Goal: Task Accomplishment & Management: Manage account settings

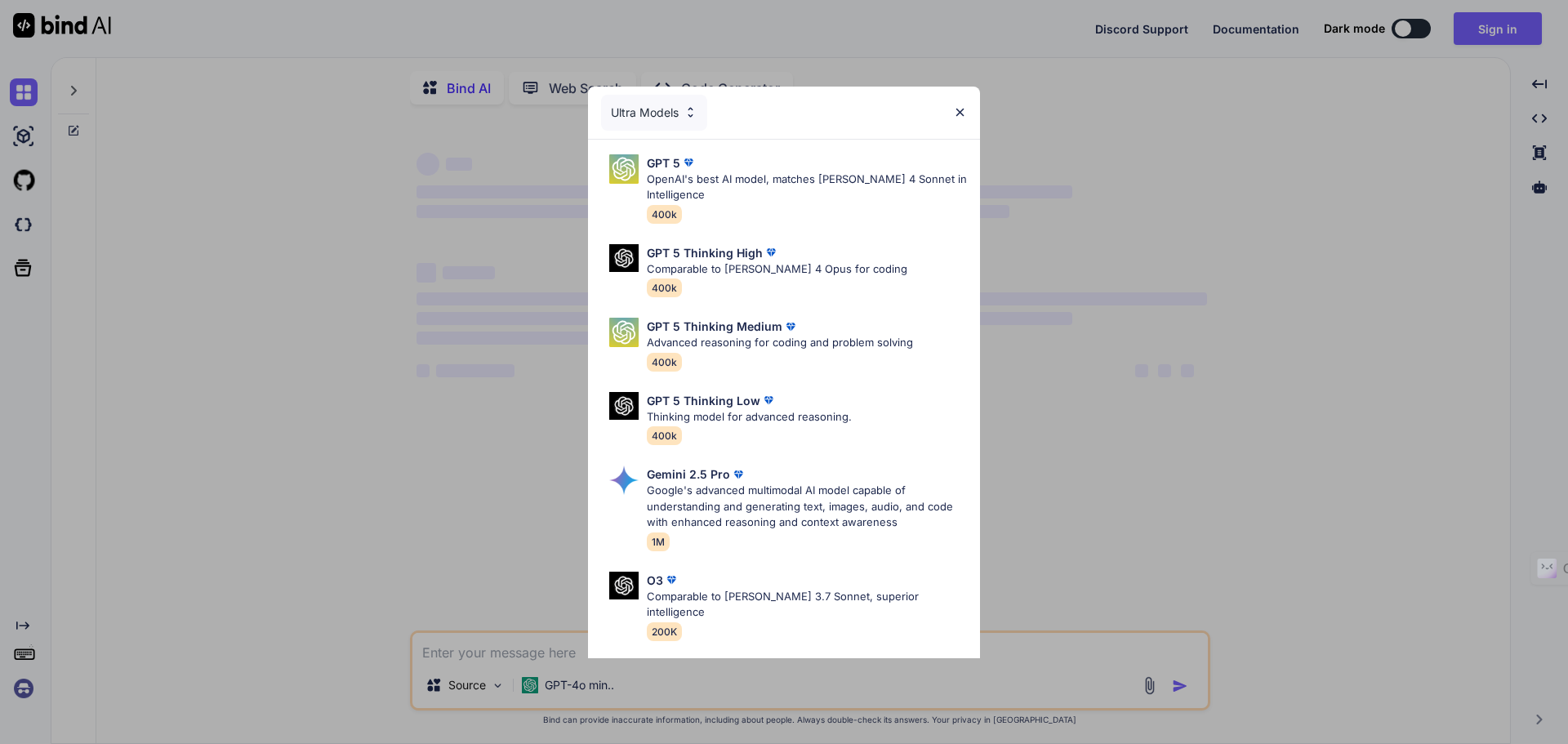
click at [962, 116] on img at bounding box center [959, 111] width 13 height 13
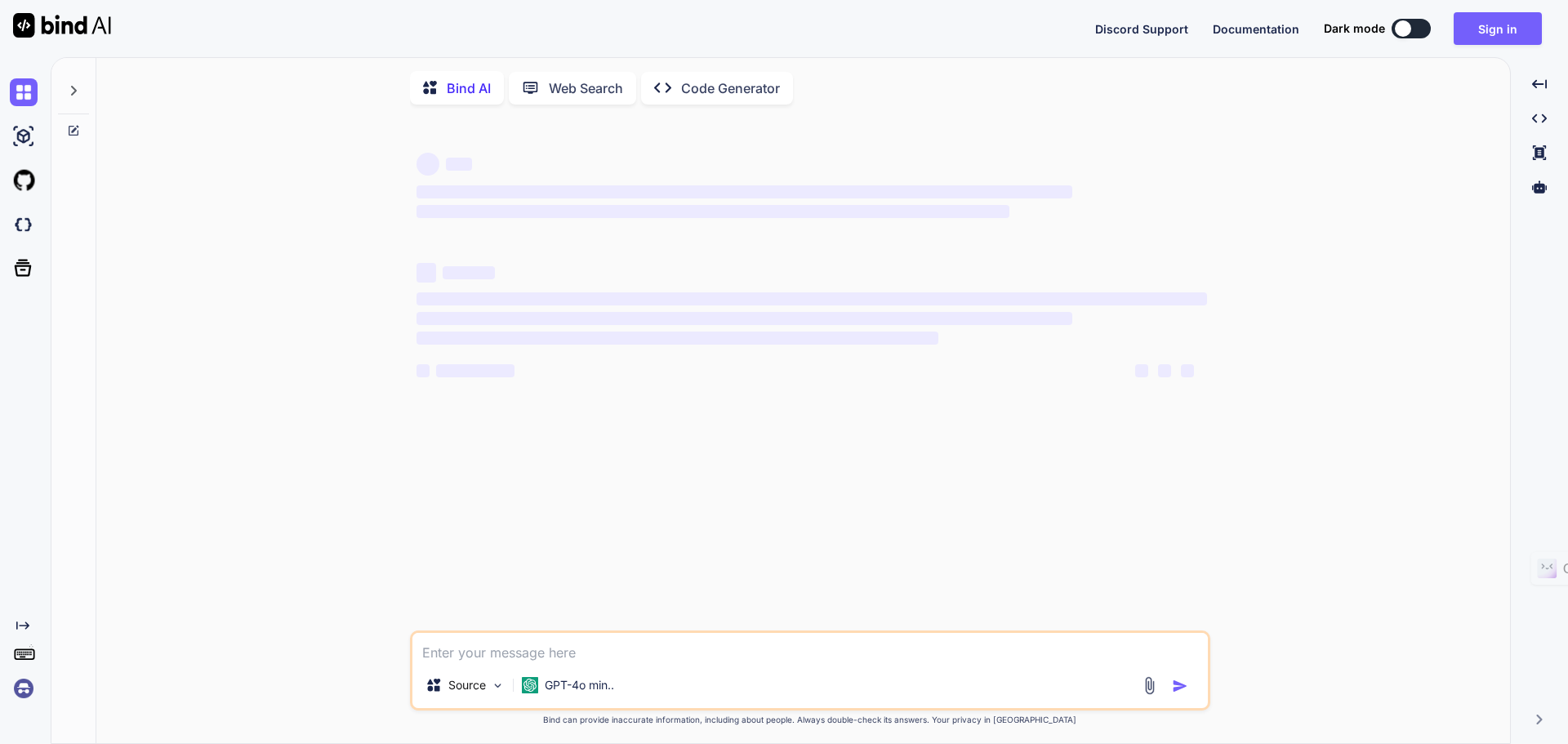
type textarea "x"
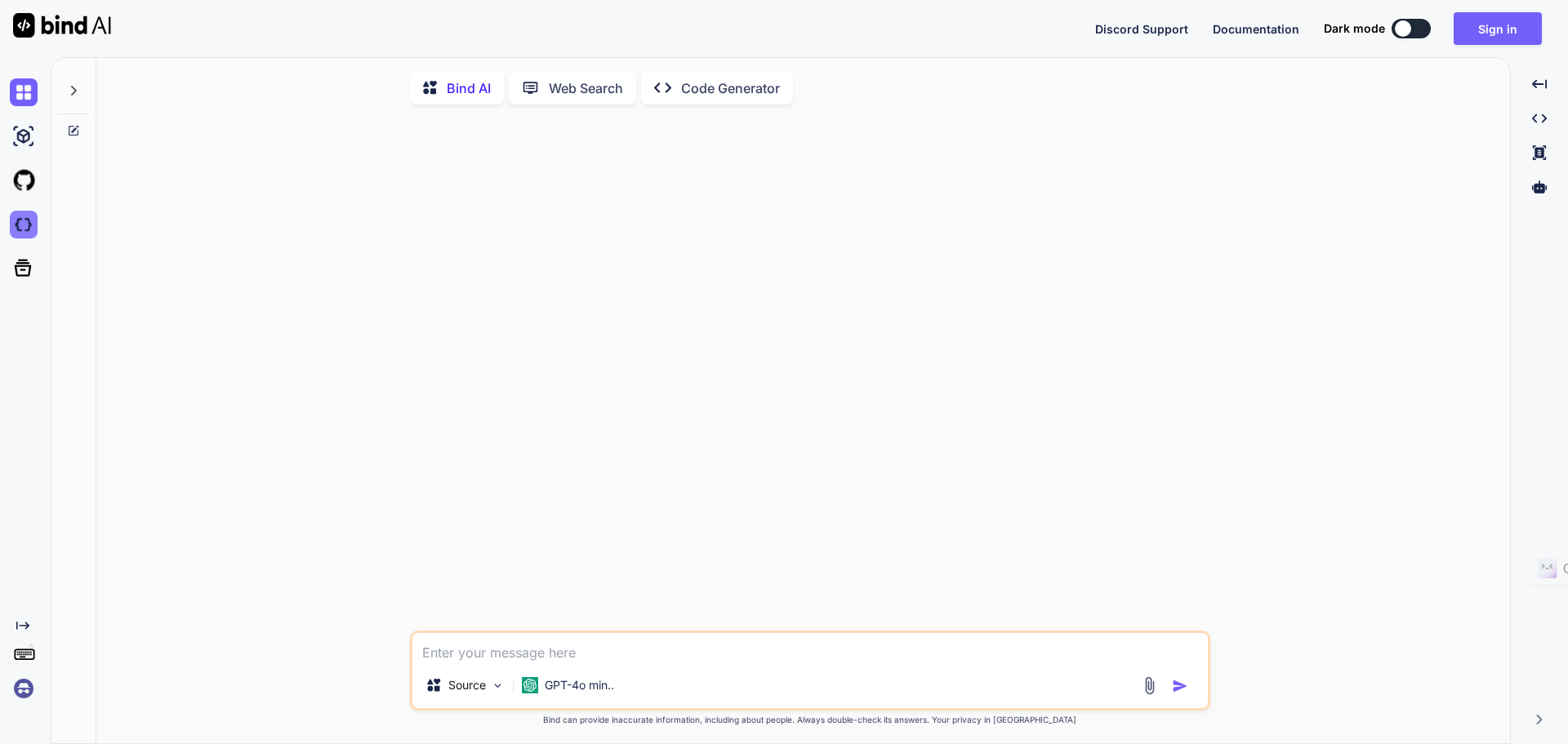
click at [18, 225] on img at bounding box center [23, 224] width 28 height 28
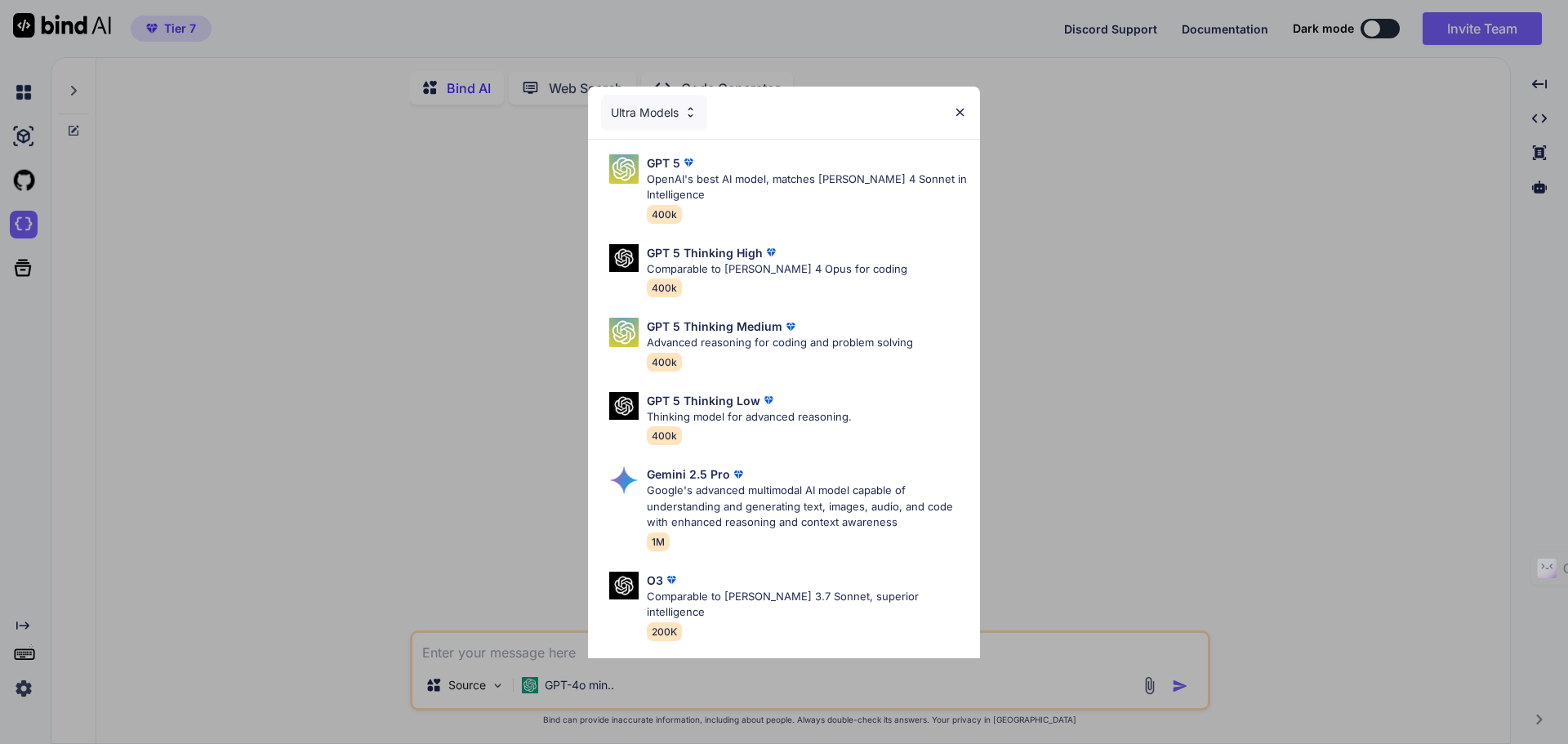
click at [959, 104] on div "Ultra Models" at bounding box center [784, 112] width 392 height 52
click at [954, 109] on img at bounding box center [959, 111] width 13 height 13
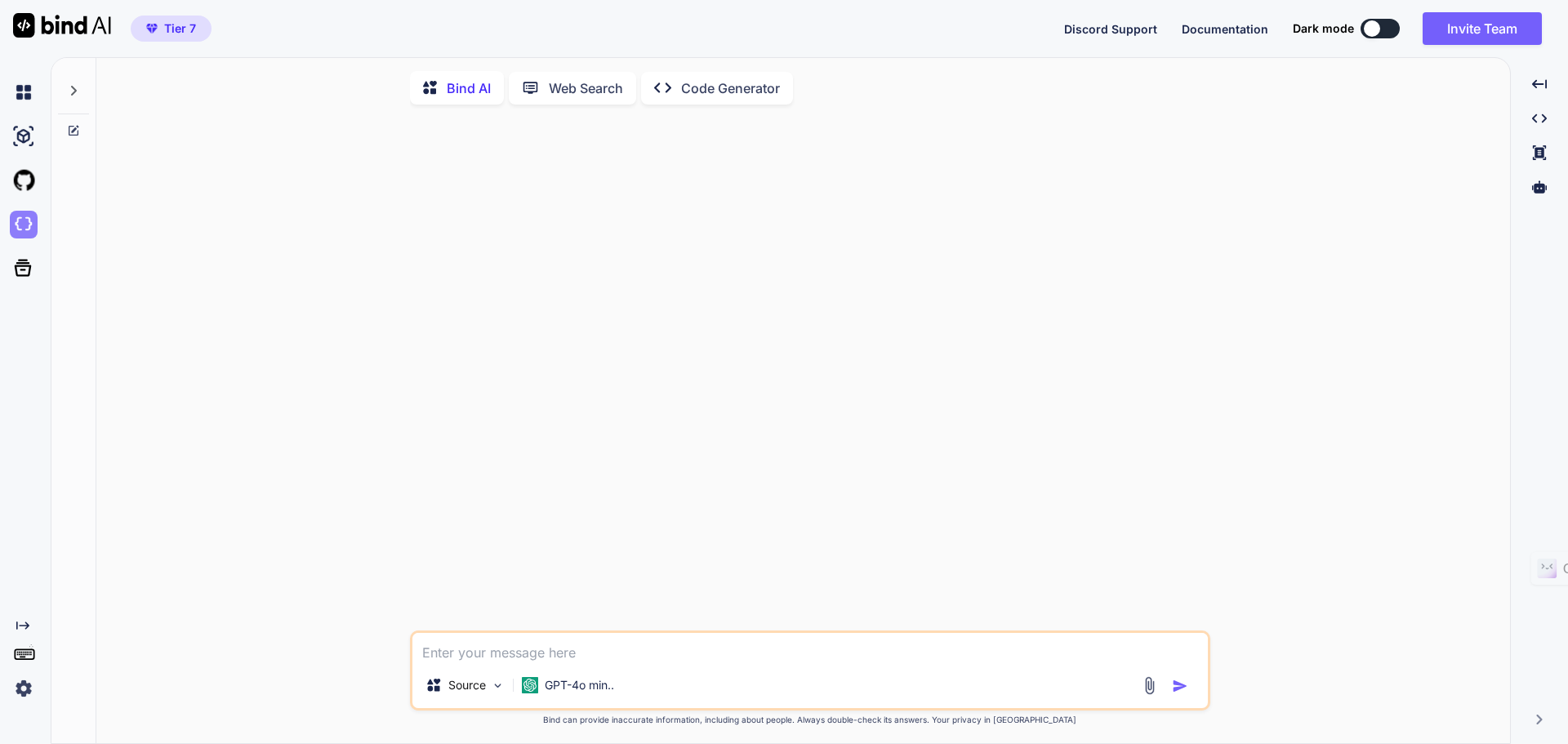
click at [23, 225] on img at bounding box center [23, 224] width 28 height 28
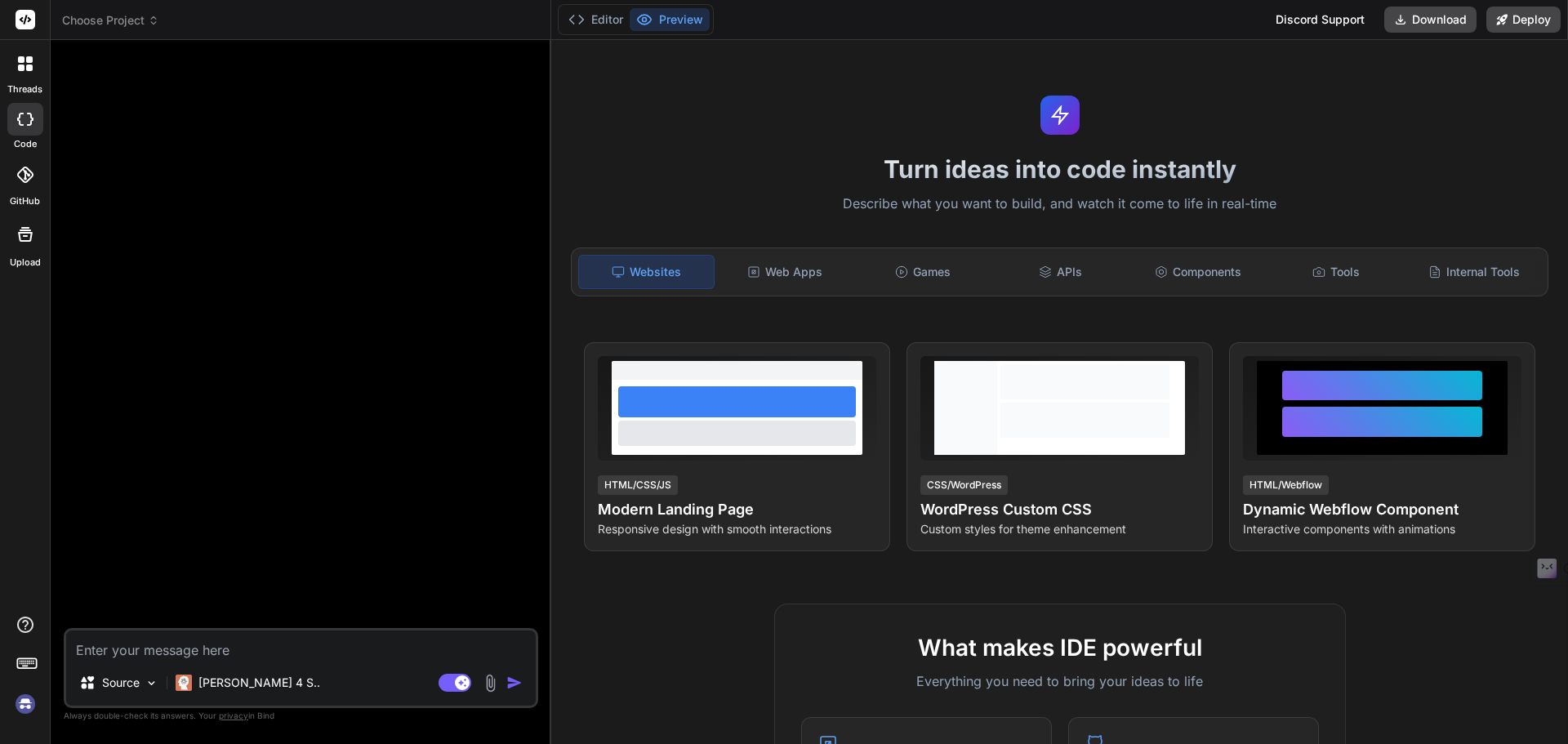
click at [19, 700] on img at bounding box center [25, 704] width 28 height 28
click at [22, 701] on img at bounding box center [25, 704] width 28 height 28
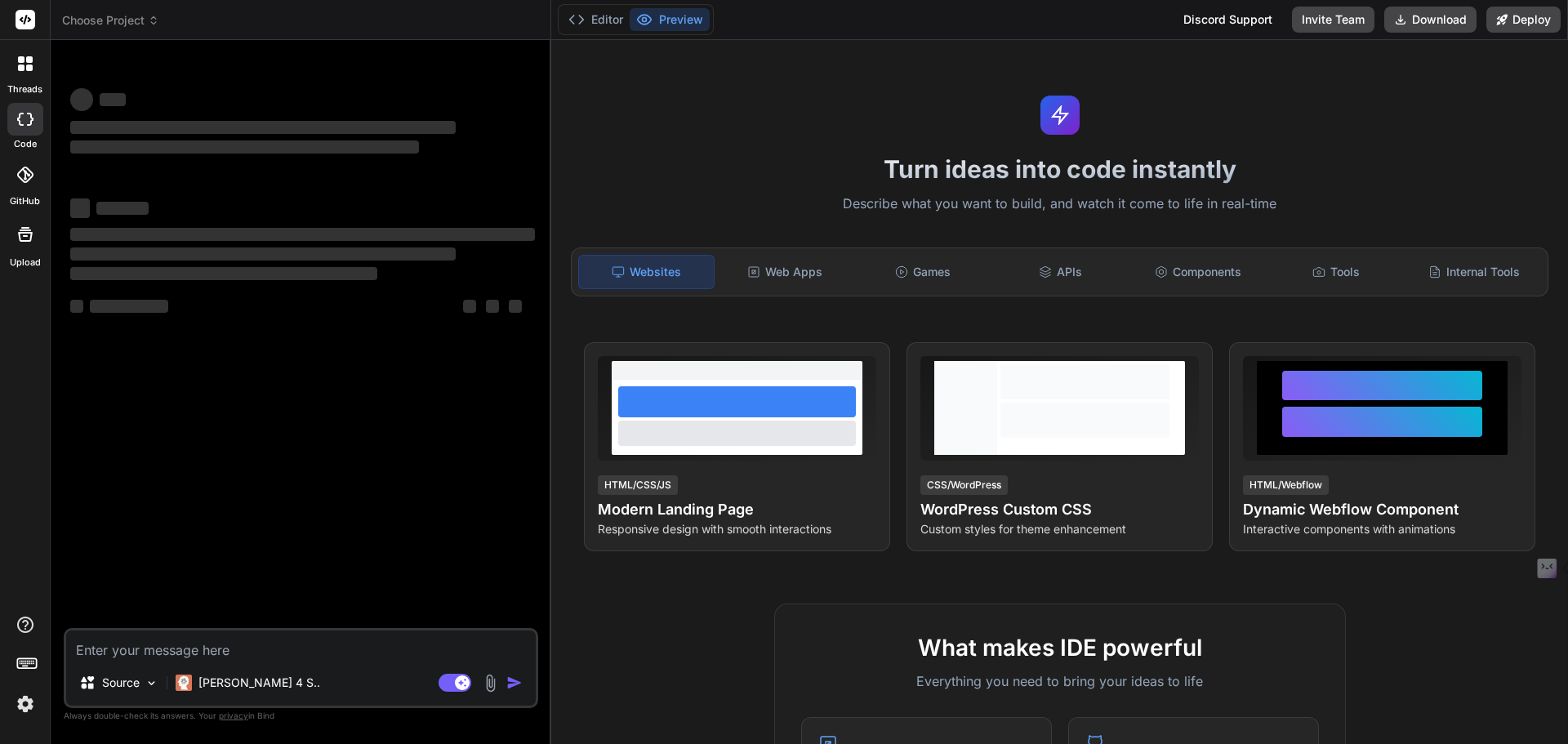
type textarea "x"
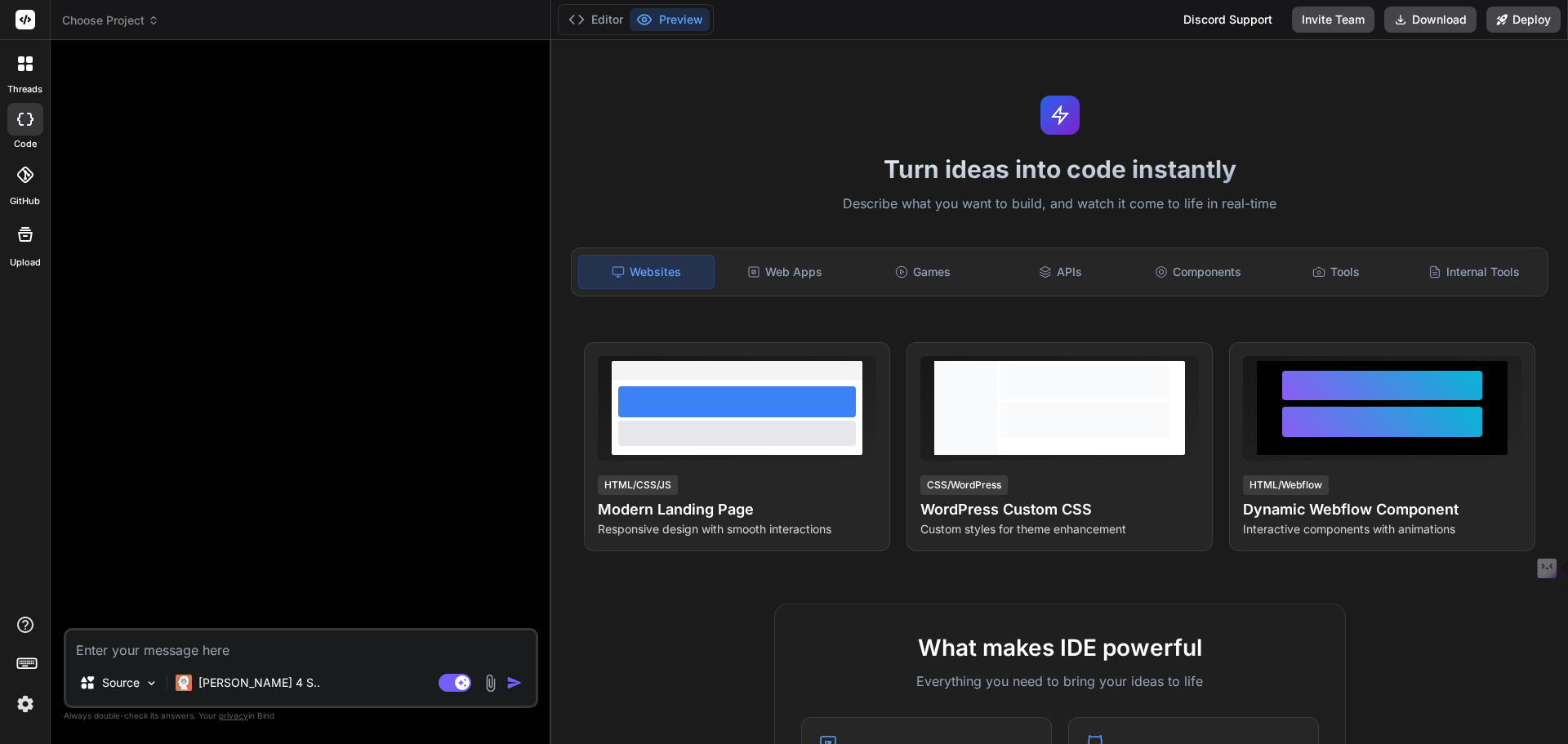
click at [19, 708] on img at bounding box center [25, 704] width 28 height 28
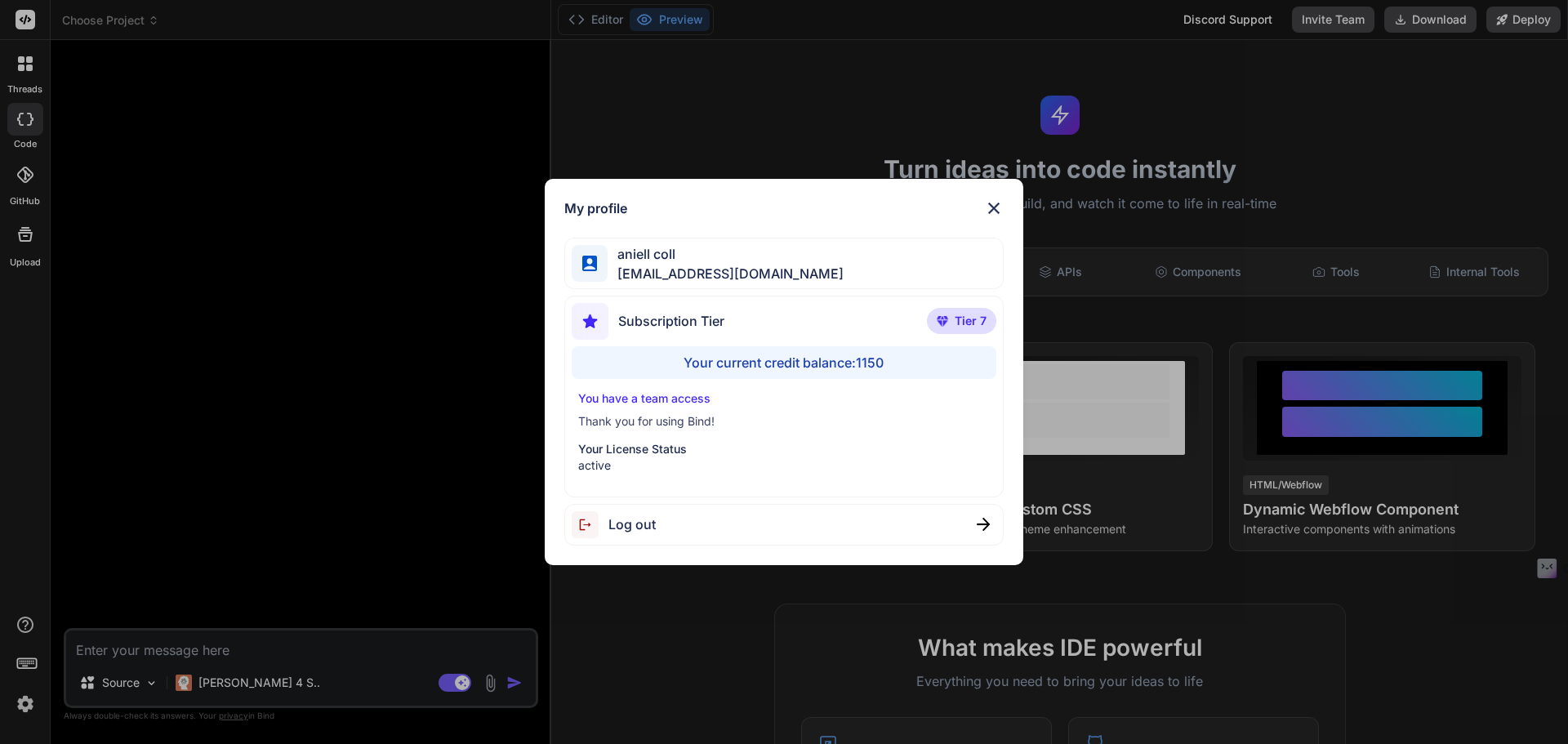
click at [19, 708] on div "My profile aniell coll [EMAIL_ADDRESS][DOMAIN_NAME] Subscription Tier Tier 7 Yo…" at bounding box center [784, 372] width 1568 height 744
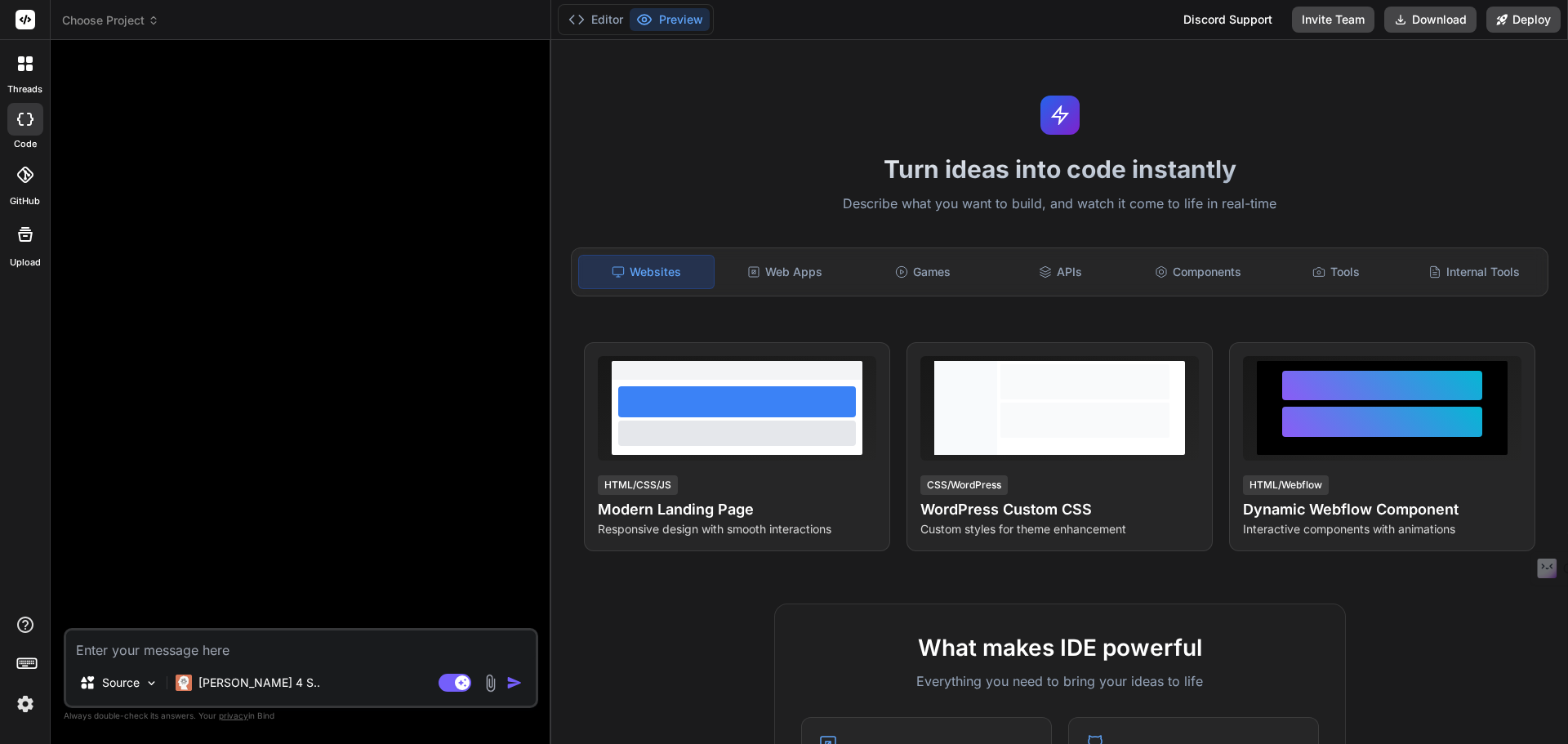
click at [19, 708] on img at bounding box center [25, 704] width 28 height 28
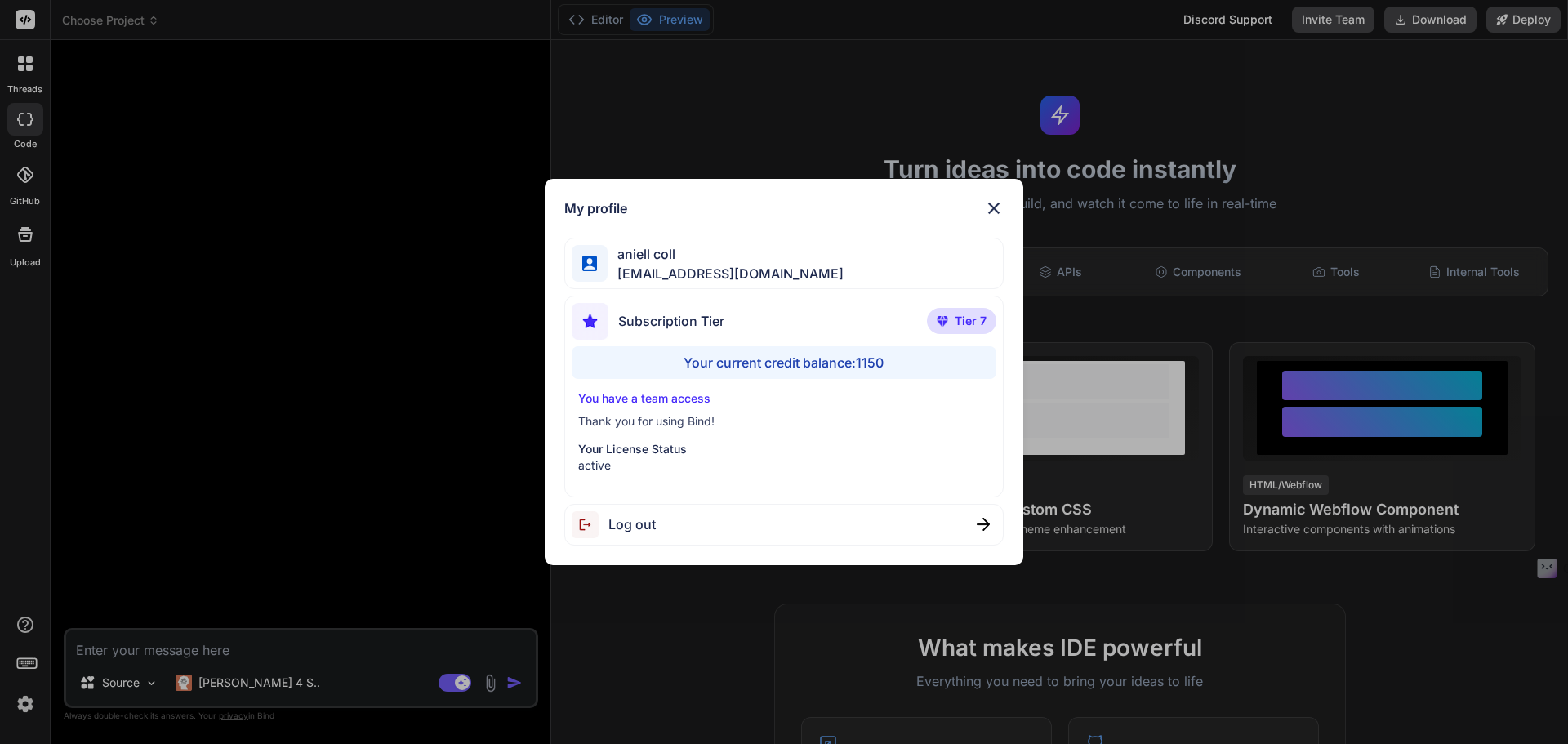
click at [700, 396] on p "You have a team access" at bounding box center [784, 398] width 412 height 16
click at [991, 213] on img at bounding box center [994, 208] width 20 height 20
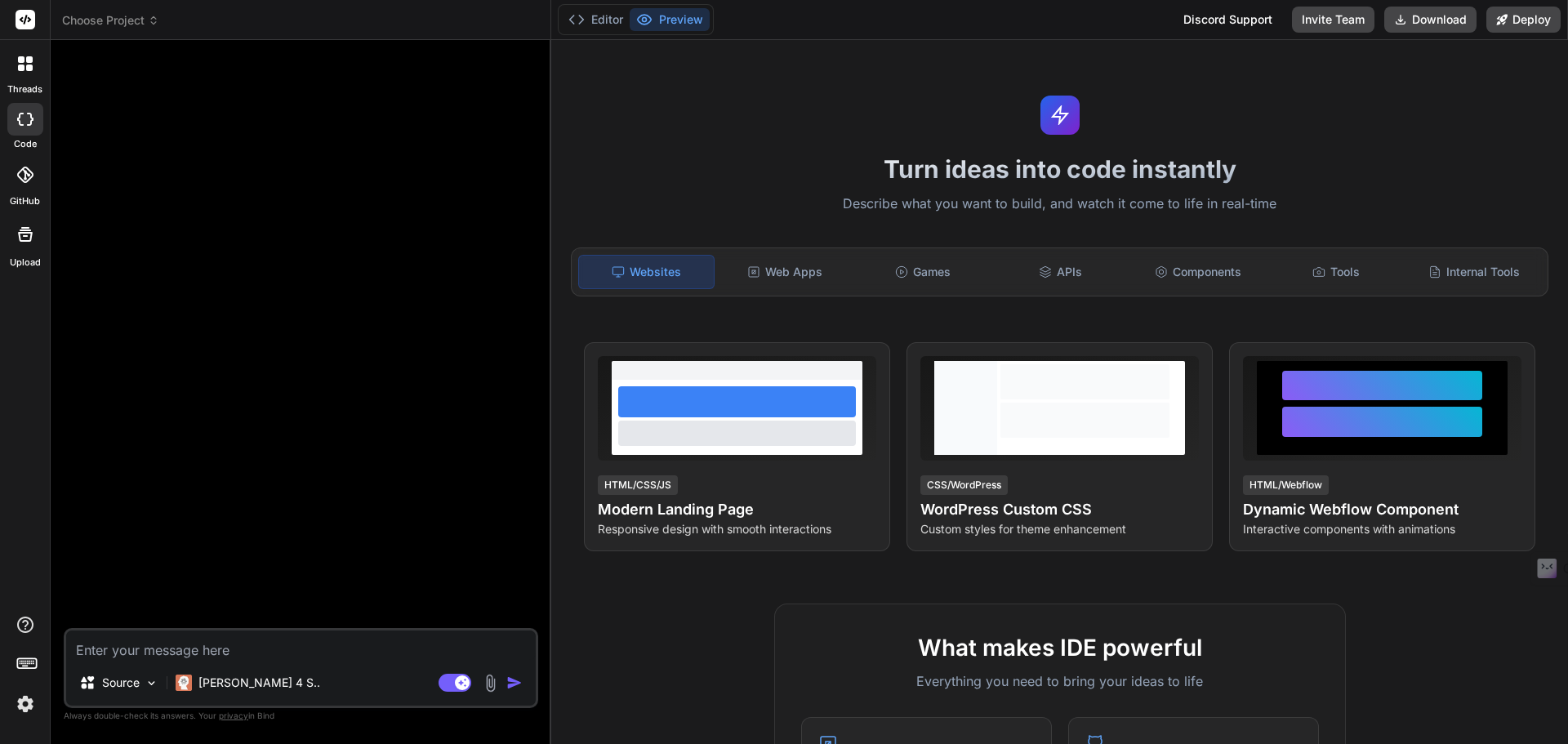
click at [25, 708] on img at bounding box center [25, 704] width 28 height 28
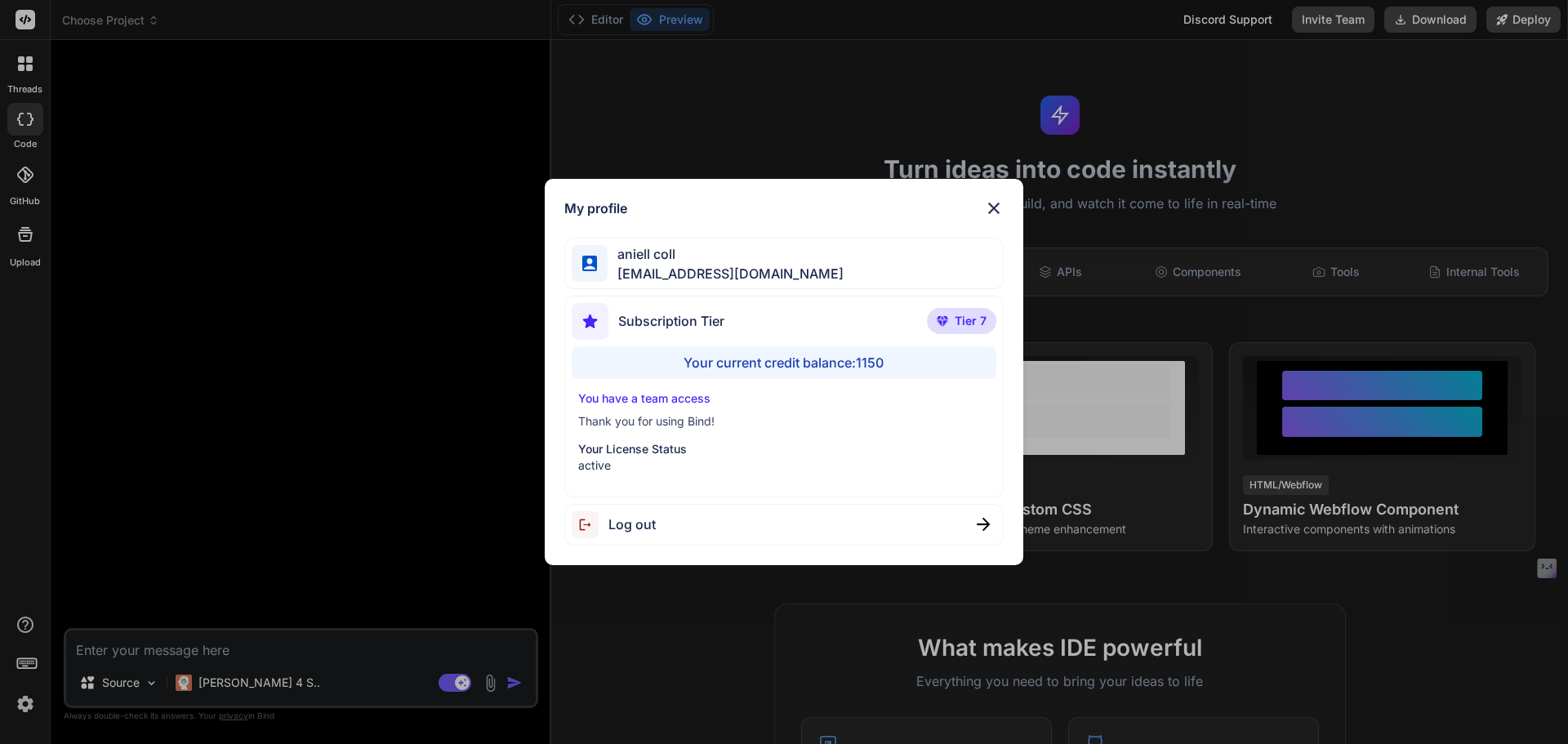
click at [966, 328] on span "Tier 7" at bounding box center [970, 320] width 31 height 16
click at [764, 343] on div "Subscription Tier Tier 7" at bounding box center [785, 324] width 426 height 43
click at [991, 206] on img at bounding box center [994, 208] width 20 height 20
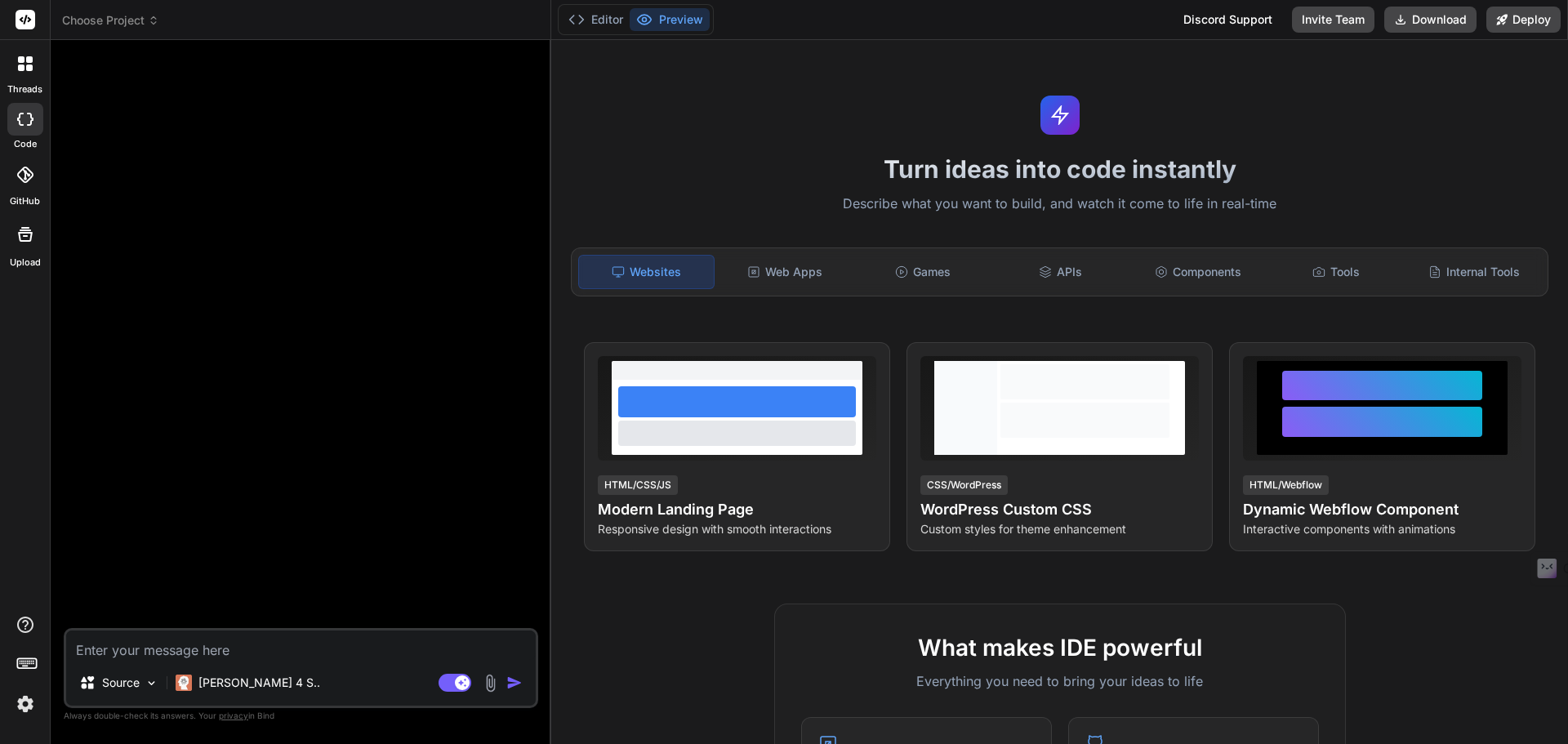
click at [39, 176] on div at bounding box center [25, 175] width 36 height 36
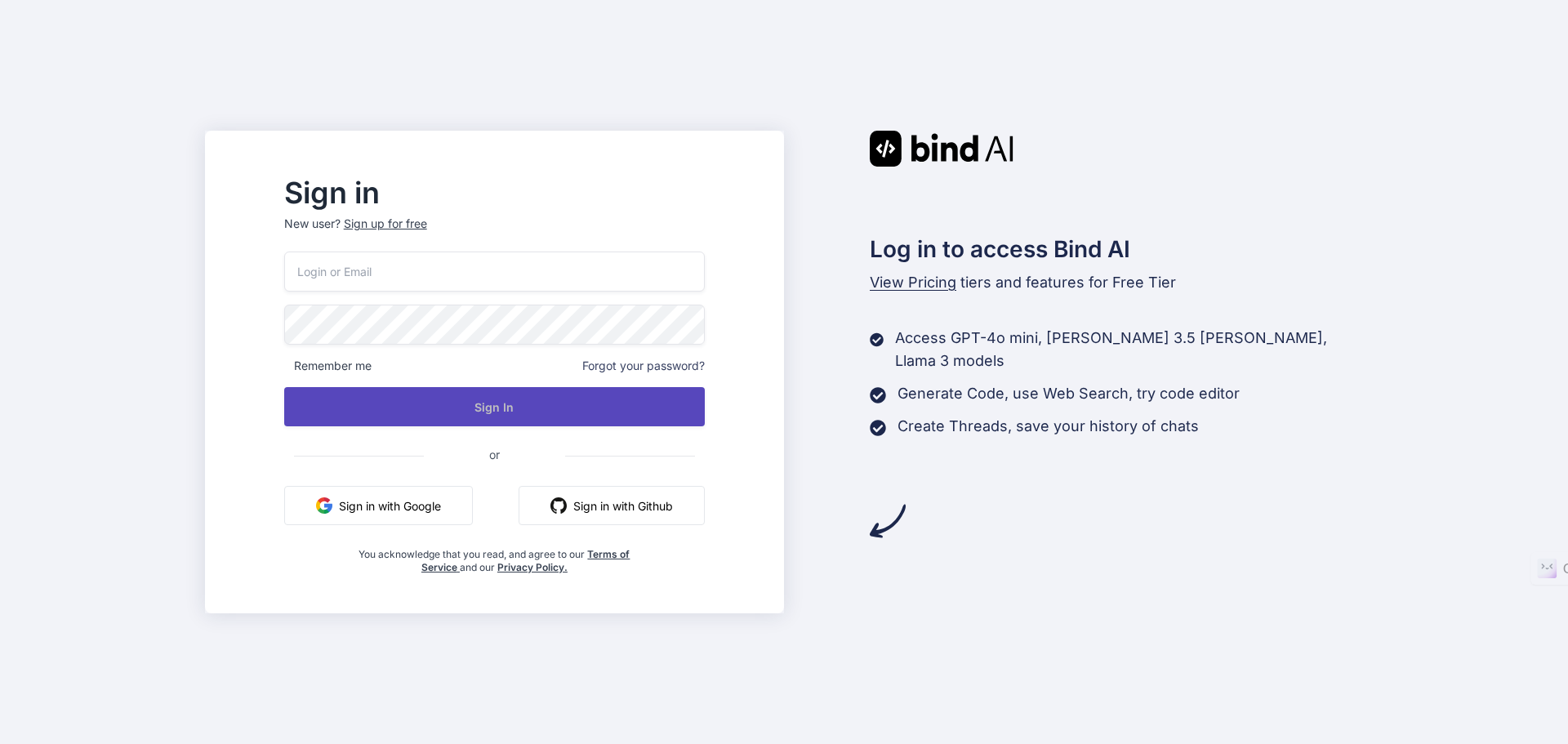
type input "[EMAIL_ADDRESS][DOMAIN_NAME]"
click at [471, 398] on button "Sign In" at bounding box center [495, 407] width 420 height 39
click at [480, 425] on button "Sign In" at bounding box center [495, 407] width 420 height 39
type input "collaroaniello@outlook.it"
click at [550, 413] on button "Sign In" at bounding box center [495, 407] width 420 height 39
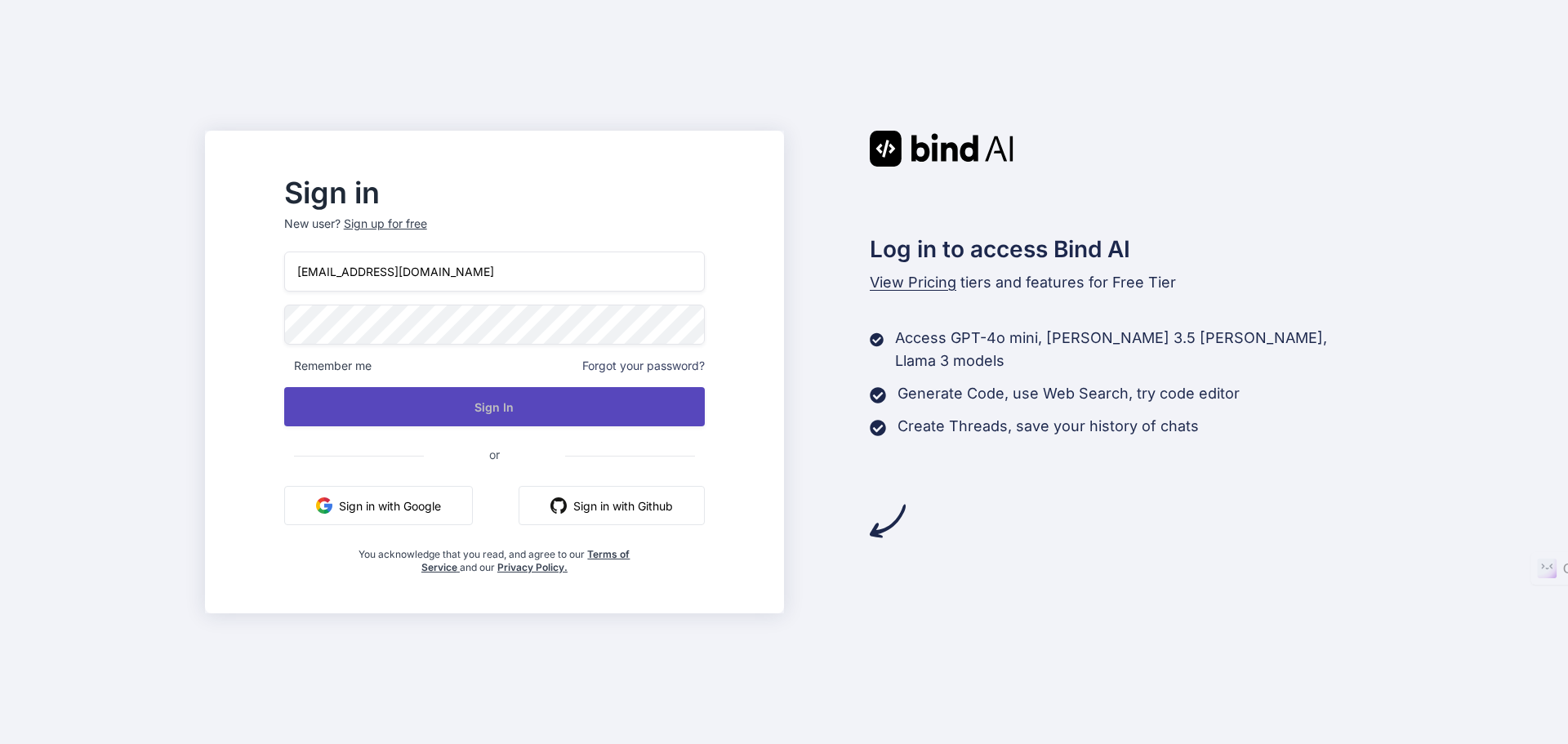
click at [523, 402] on button "Sign In" at bounding box center [495, 407] width 420 height 39
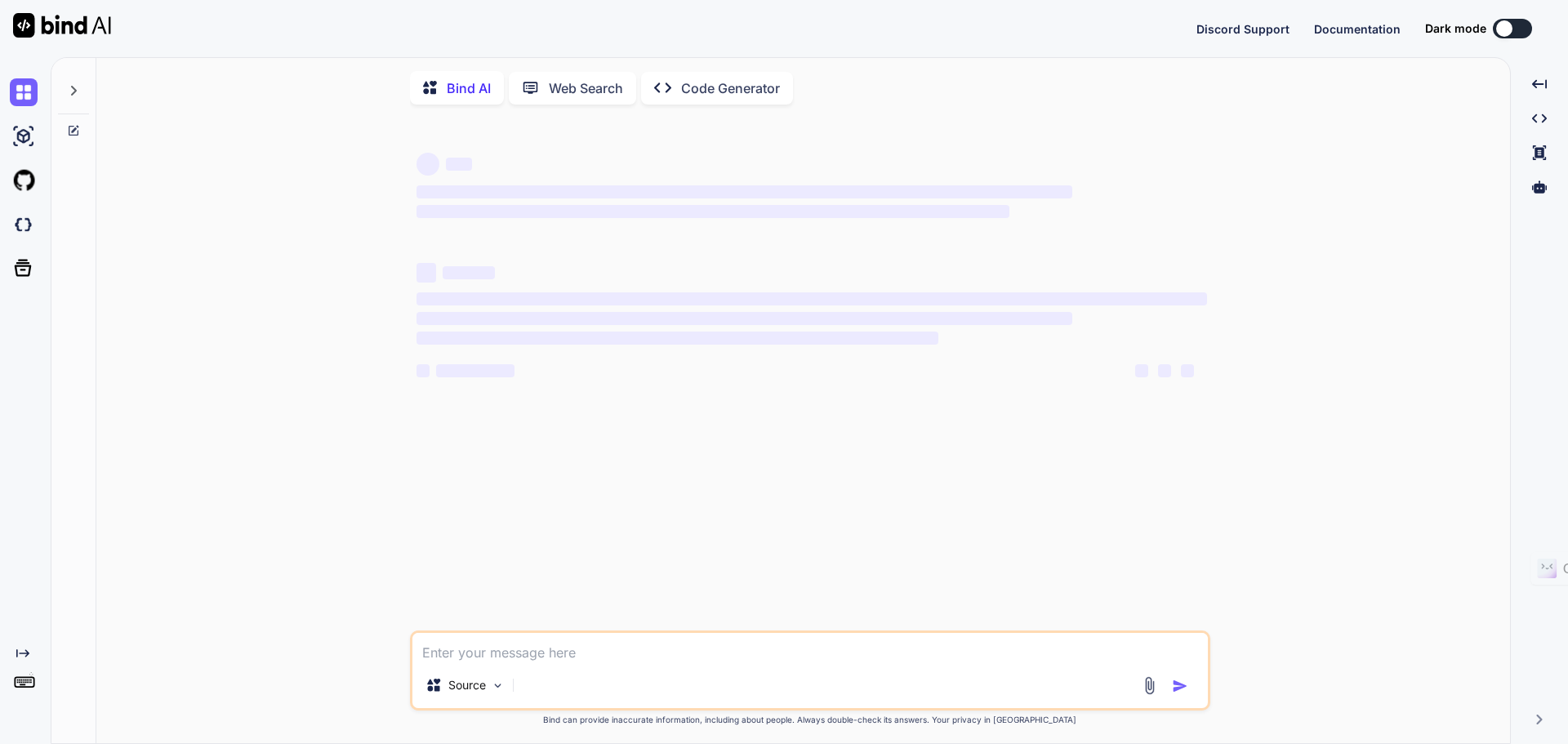
type textarea "x"
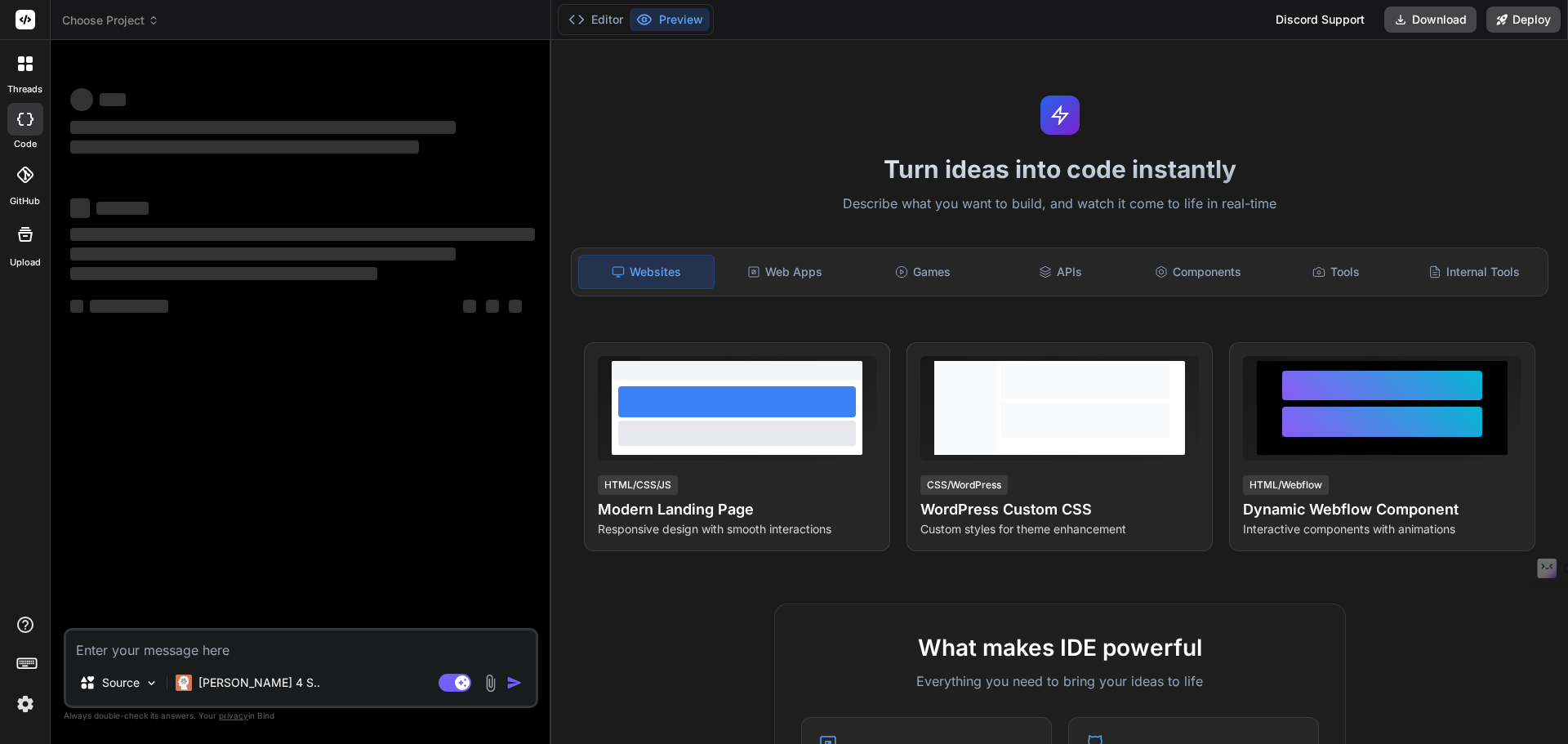
click at [35, 705] on img at bounding box center [25, 704] width 28 height 28
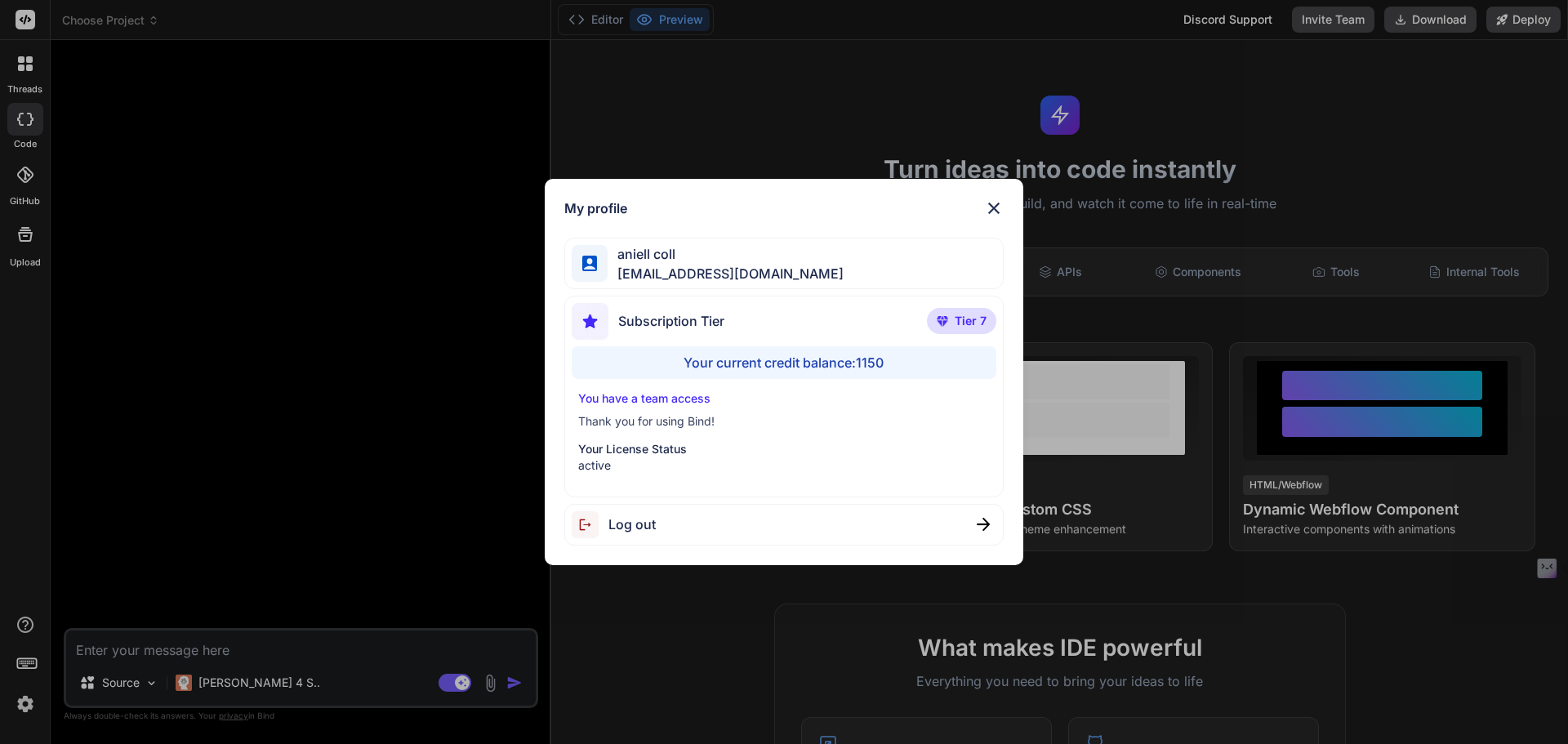
type textarea "x"
click at [1001, 197] on div "My profile aniell coll [EMAIL_ADDRESS][DOMAIN_NAME] Subscription Tier Tier 7 Yo…" at bounding box center [785, 372] width 480 height 386
click at [997, 201] on img at bounding box center [994, 208] width 20 height 20
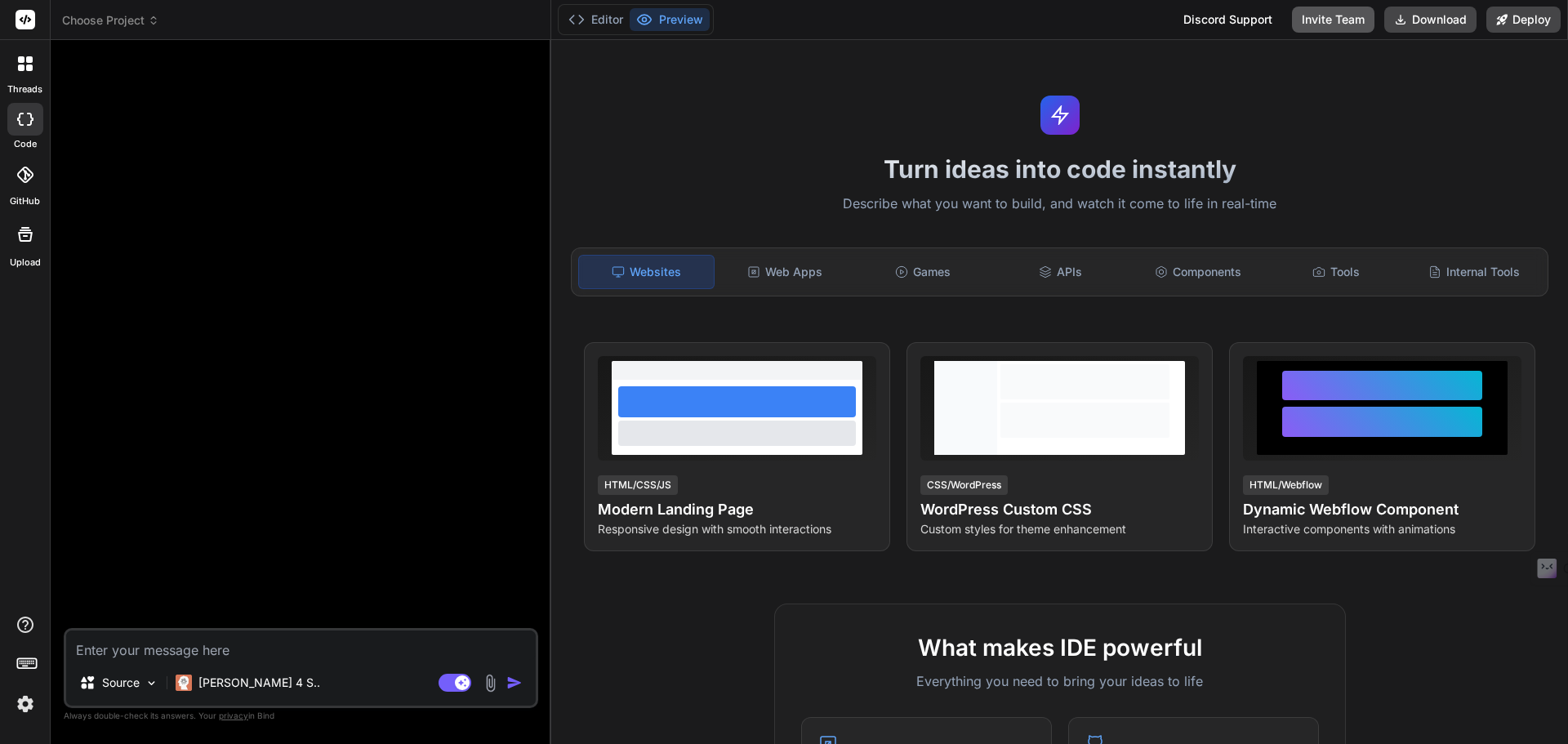
click at [1330, 25] on button "Invite Team" at bounding box center [1334, 19] width 83 height 26
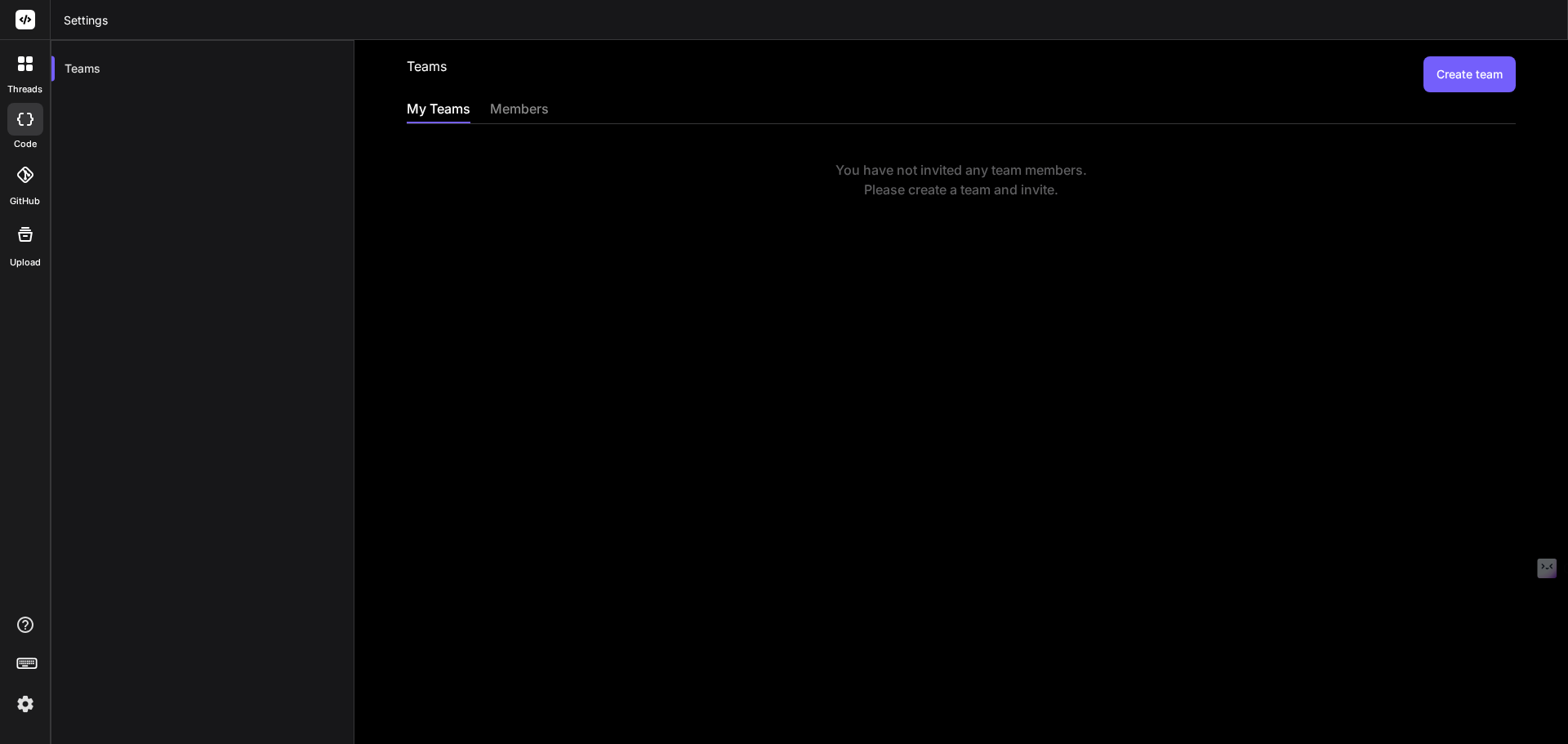
click at [1336, 8] on header "Settings" at bounding box center [809, 20] width 1518 height 40
click at [539, 108] on div "members" at bounding box center [519, 109] width 58 height 22
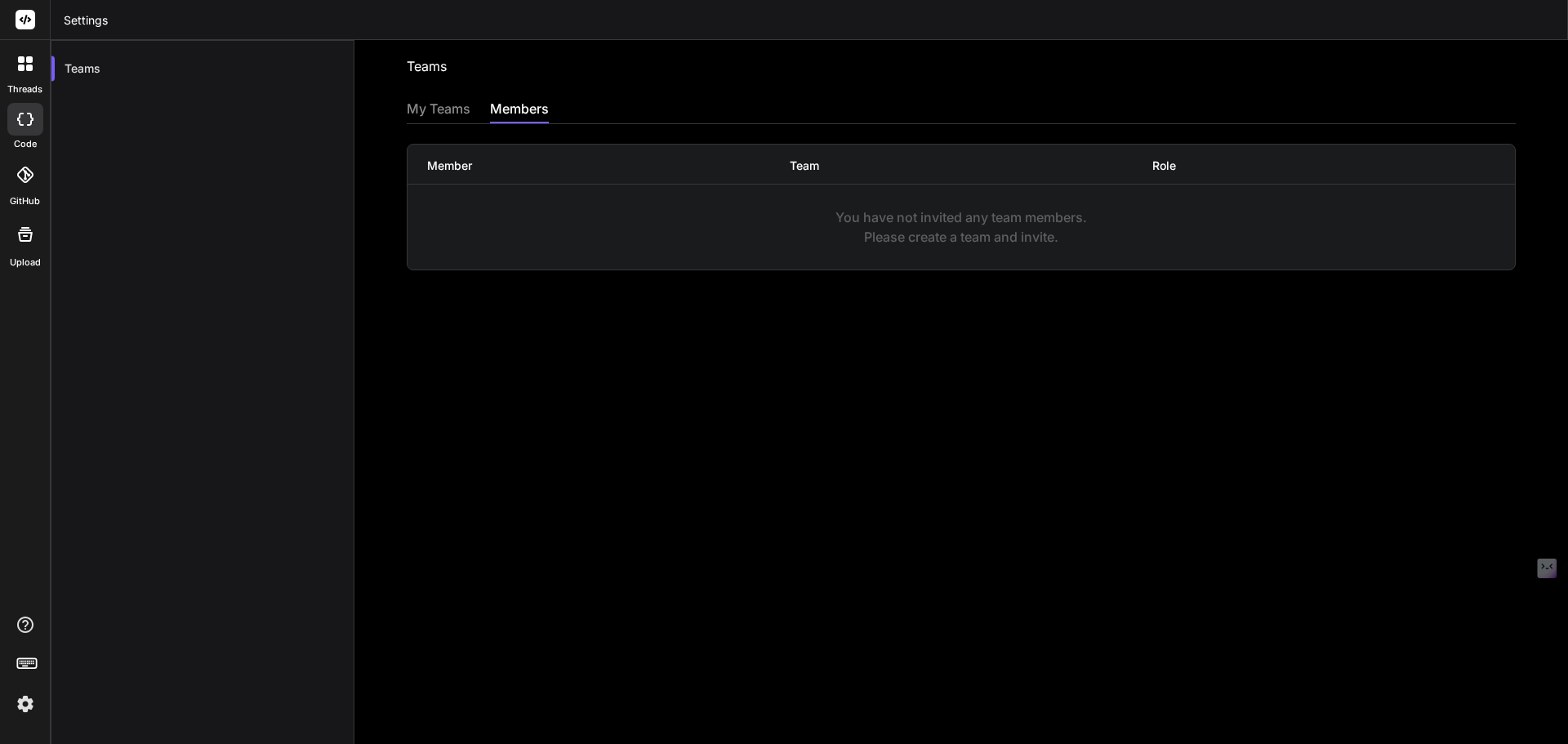
click at [29, 178] on icon at bounding box center [25, 175] width 16 height 16
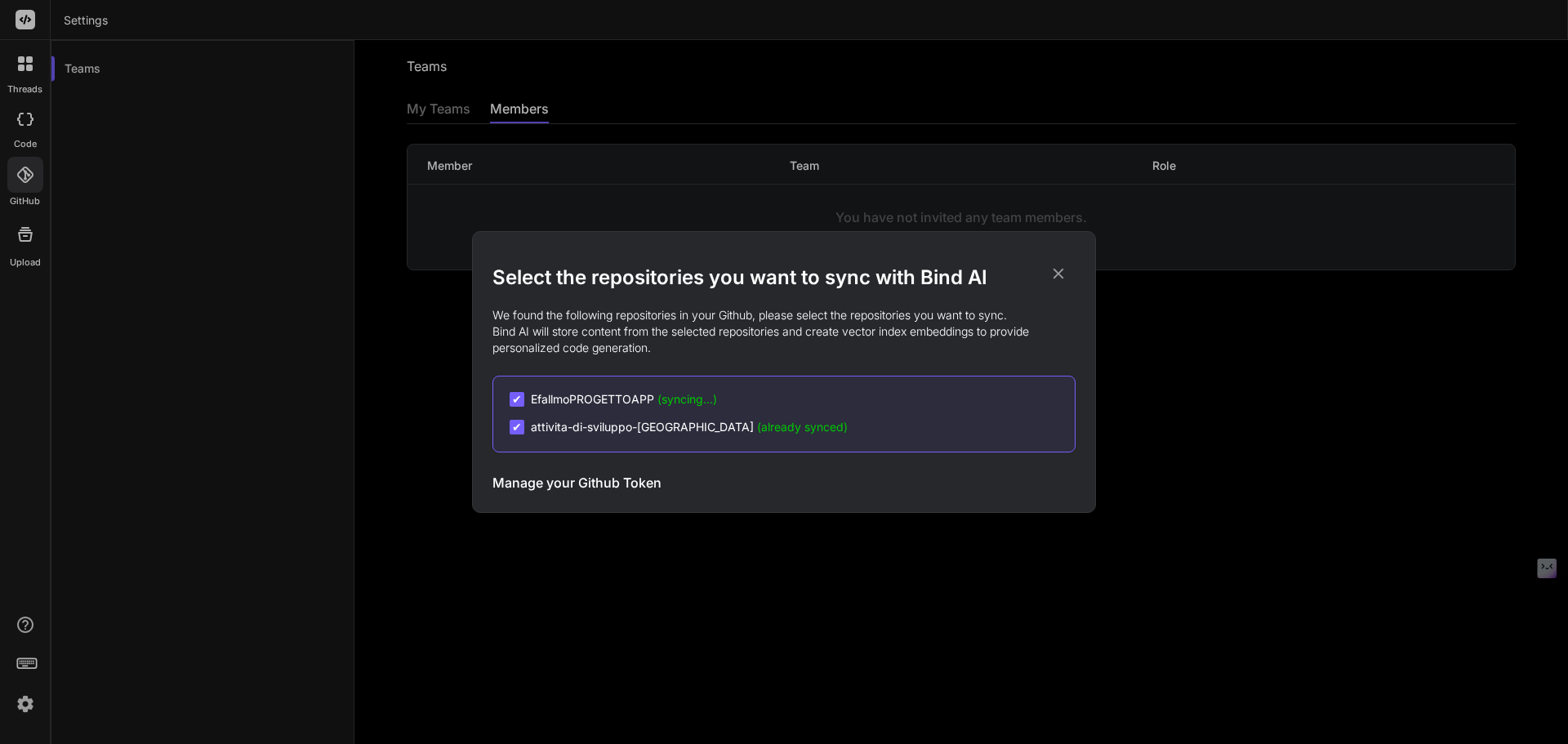
click at [1044, 268] on h2 "Select the repositories you want to sync with Bind AI" at bounding box center [783, 277] width 583 height 26
